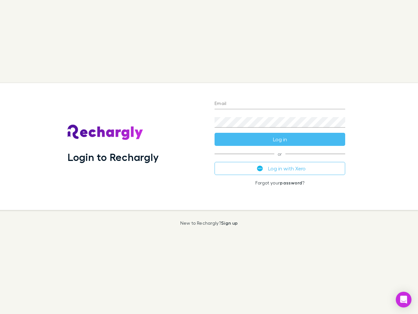
click at [209, 157] on div "Login to Rechargly" at bounding box center [135, 146] width 147 height 127
click at [280, 104] on input "Email" at bounding box center [280, 104] width 131 height 10
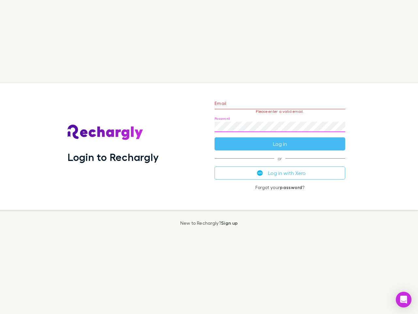
click at [280, 139] on form "Email Please enter a valid email. Password Log in" at bounding box center [280, 121] width 131 height 57
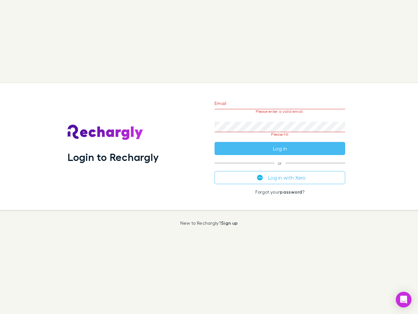
click at [280, 168] on div "Email Please enter a valid email. Password Please fill Log in or Log in with Xe…" at bounding box center [280, 146] width 141 height 127
click at [404, 299] on icon "Open Intercom Messenger" at bounding box center [404, 300] width 7 height 8
